Goal: Navigation & Orientation: Find specific page/section

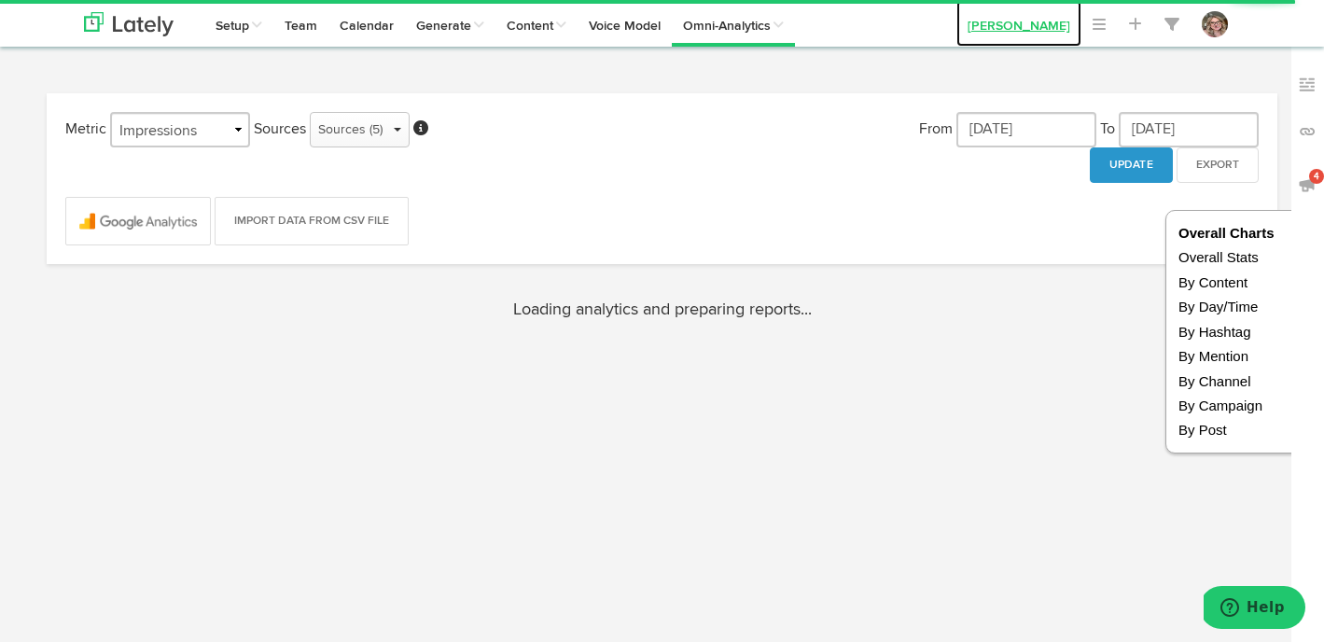
click at [1053, 32] on link "[PERSON_NAME]" at bounding box center [1018, 23] width 125 height 47
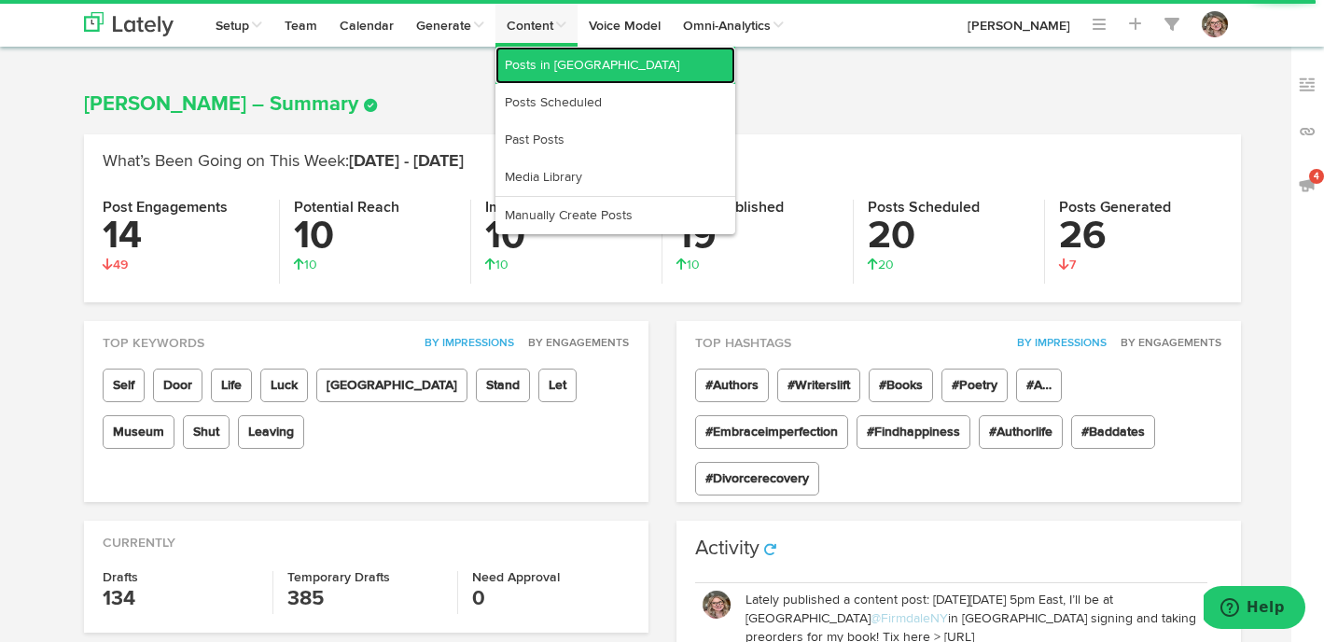
click at [551, 69] on link "Posts in [GEOGRAPHIC_DATA]" at bounding box center [615, 65] width 240 height 37
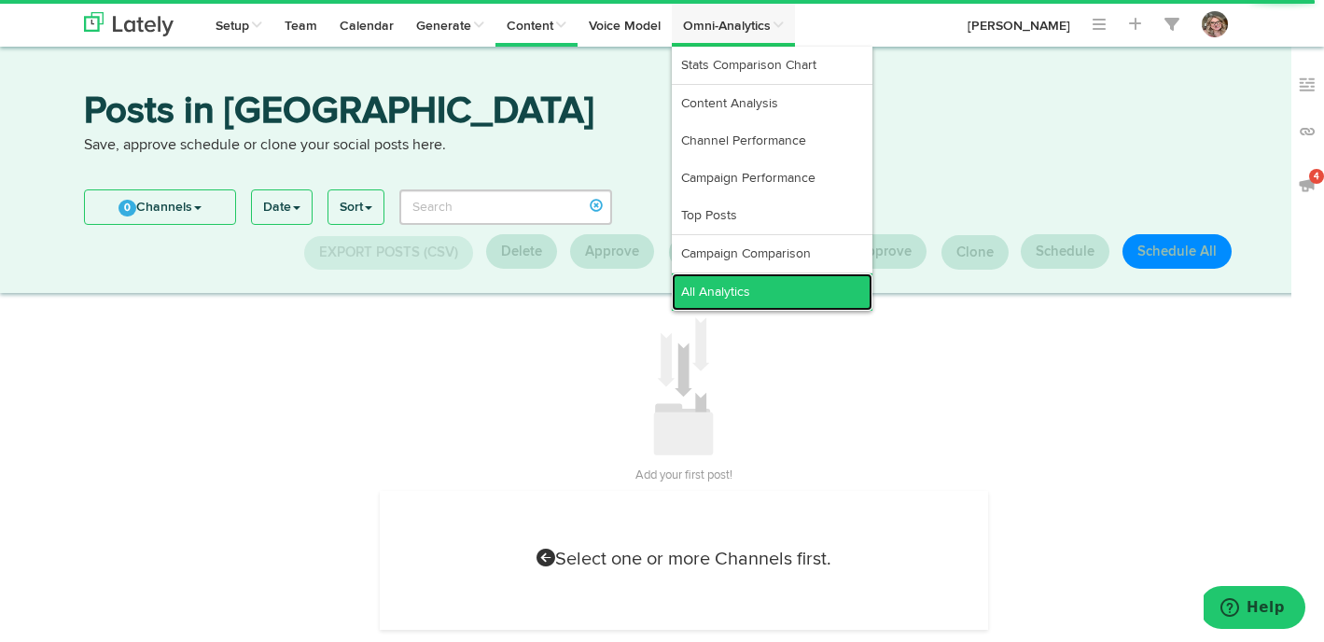
click at [735, 295] on link "All Analytics" at bounding box center [772, 291] width 201 height 37
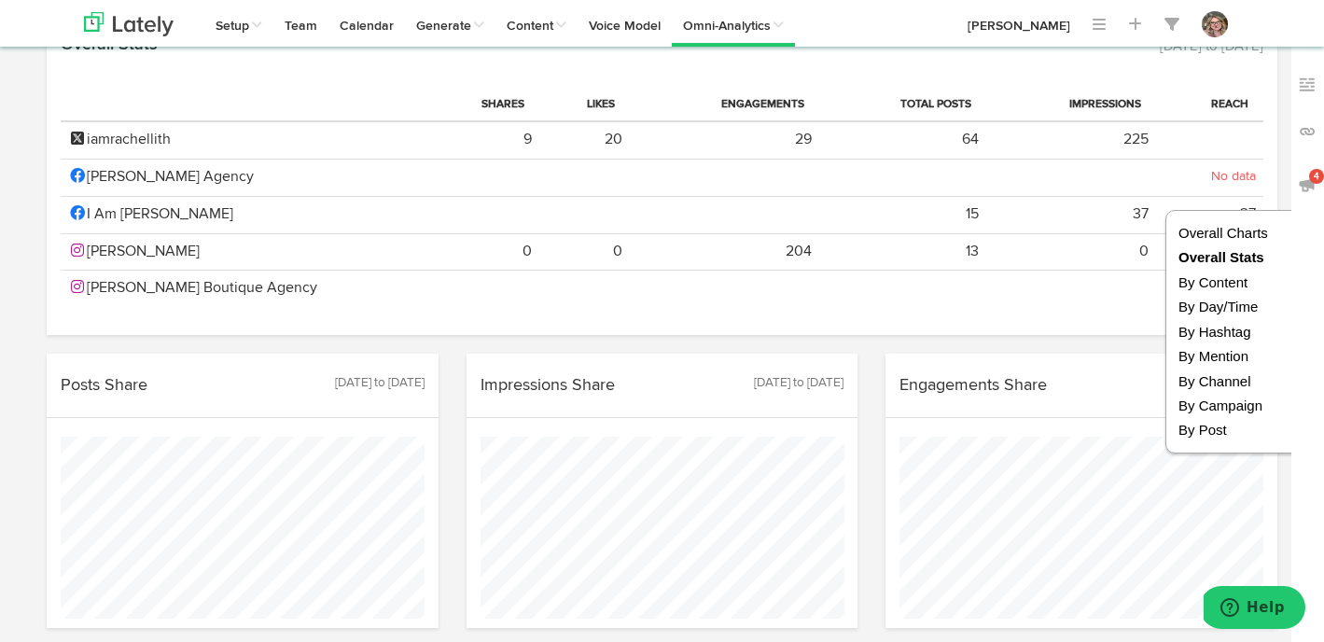
scroll to position [683, 0]
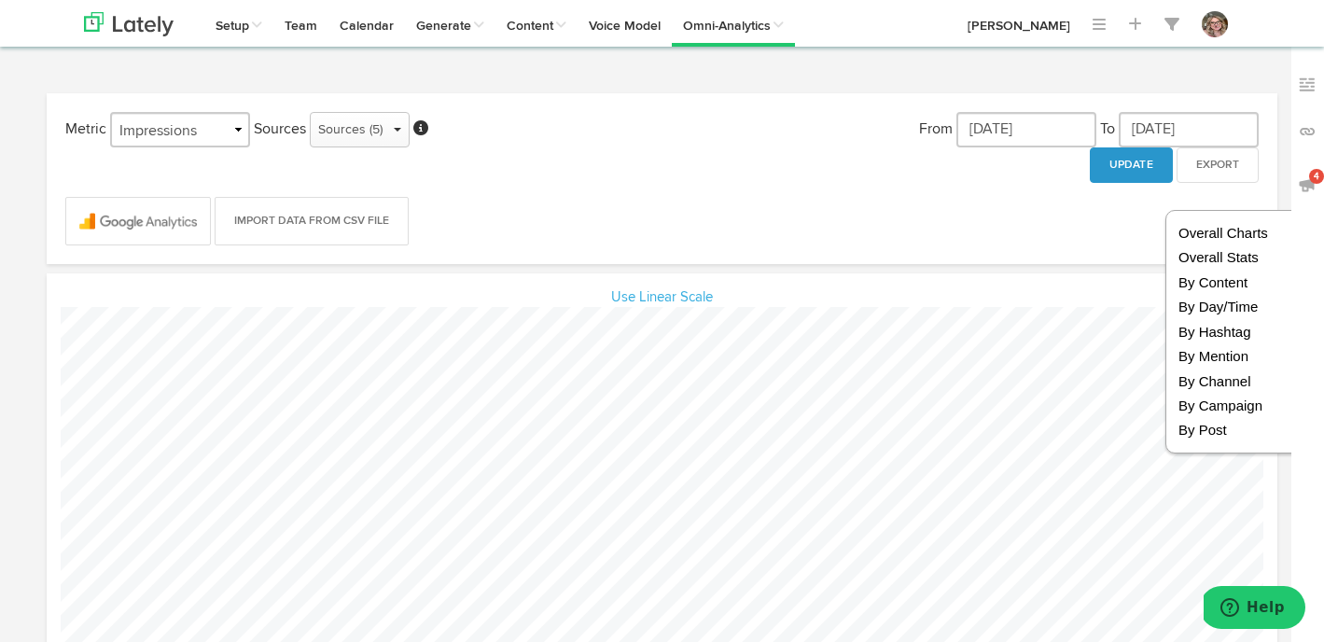
click at [866, 0] on div "Channels Create Generate Pipeline Team Basic Analytics (limited on mobile) Dash…" at bounding box center [662, 23] width 1185 height 47
